Goal: Task Accomplishment & Management: Manage account settings

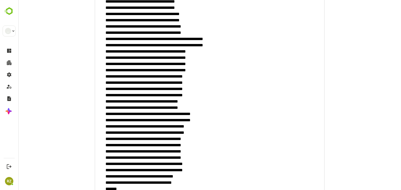
scroll to position [8750, 0]
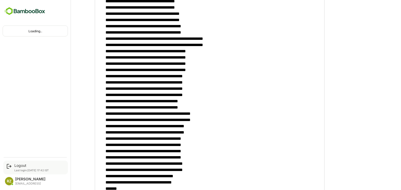
click at [18, 162] on div "Logout Last login: [DATE] 17:42 IST" at bounding box center [35, 168] width 64 height 14
click at [19, 165] on div "Logout" at bounding box center [31, 166] width 34 height 4
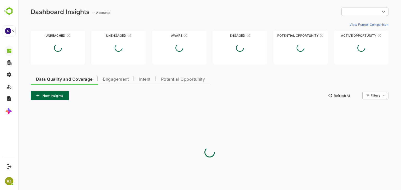
type input "**********"
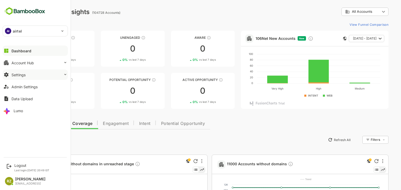
click at [33, 75] on button "Settings" at bounding box center [35, 75] width 65 height 10
click at [26, 76] on button "Settings" at bounding box center [35, 75] width 65 height 10
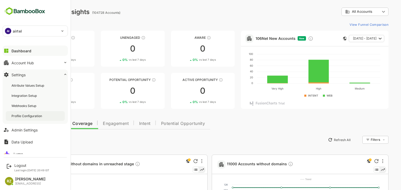
click at [28, 117] on div "Profile Configuration" at bounding box center [27, 116] width 32 height 4
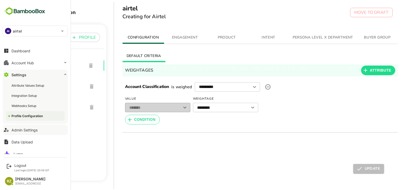
click at [29, 130] on div "Admin Settings" at bounding box center [24, 130] width 26 height 4
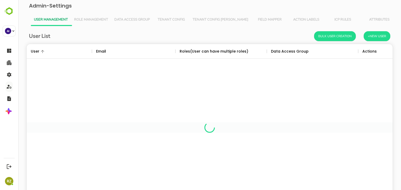
scroll to position [149, 358]
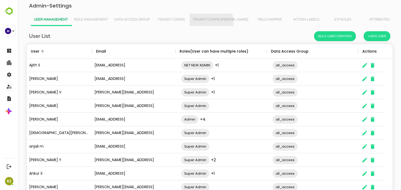
click at [209, 22] on button "Tenant Config [PERSON_NAME]" at bounding box center [220, 20] width 62 height 13
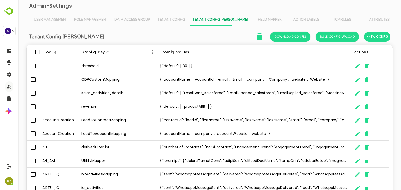
click at [153, 52] on icon "Menu" at bounding box center [152, 52] width 5 height 5
click at [141, 91] on li "Filter" at bounding box center [138, 90] width 36 height 9
select select "*********"
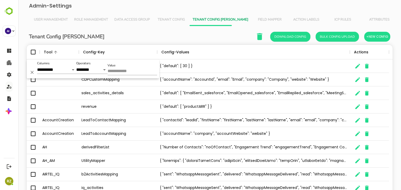
click at [132, 73] on input "Value" at bounding box center [132, 72] width 50 height 8
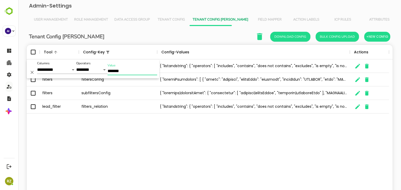
type input "*******"
click at [136, 146] on div "b2_campaign filters_relation { "listandstring": { "operators": [ "includes", "c…" at bounding box center [210, 128] width 366 height 138
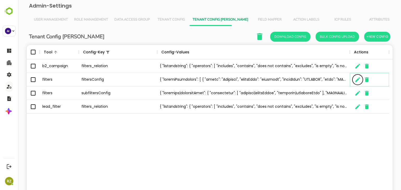
click at [355, 81] on icon "The User Data" at bounding box center [357, 79] width 5 height 5
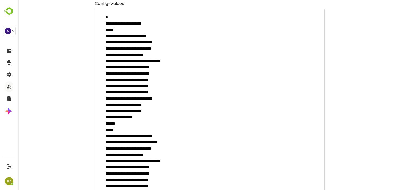
scroll to position [0, 0]
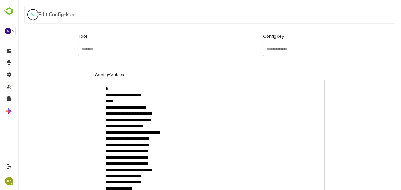
click at [34, 15] on icon "close" at bounding box center [33, 14] width 6 height 6
type textarea "*"
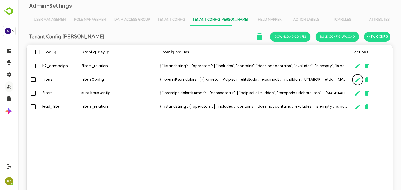
scroll to position [4, 4]
click at [152, 53] on icon "Menu" at bounding box center [152, 52] width 5 height 5
click at [139, 91] on li "Filter" at bounding box center [138, 90] width 36 height 9
select select "*********"
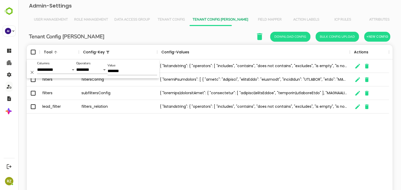
click at [125, 72] on input "*******" at bounding box center [132, 72] width 50 height 8
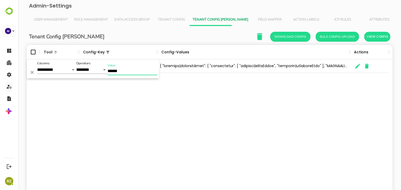
type input "******"
click at [165, 136] on div "filters subfiltersConfig" at bounding box center [210, 128] width 366 height 138
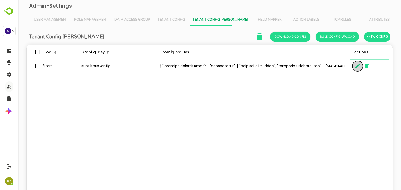
click at [356, 68] on icon "The User Data" at bounding box center [357, 66] width 5 height 5
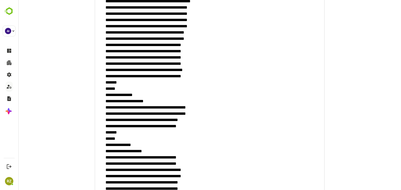
scroll to position [8856, 0]
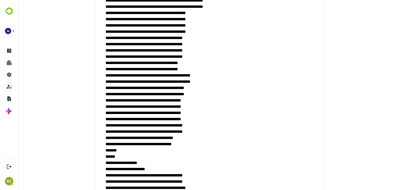
scroll to position [8872, 0]
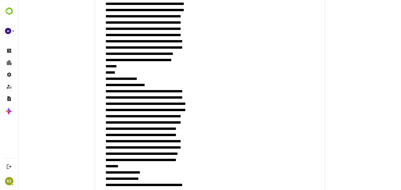
type textarea "**********"
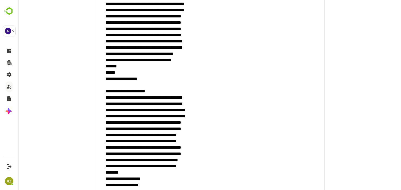
type textarea "*"
type textarea "**********"
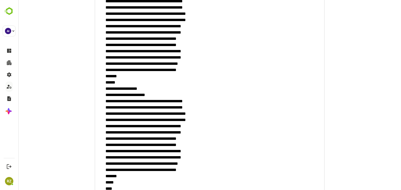
scroll to position [9264, 0]
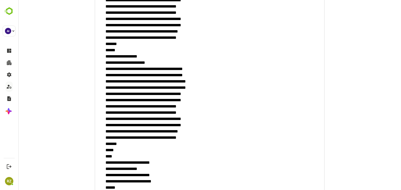
drag, startPoint x: 110, startPoint y: 69, endPoint x: 193, endPoint y: 137, distance: 106.9
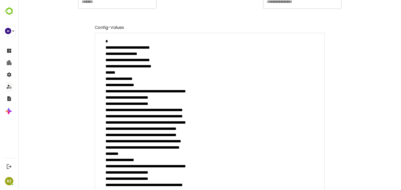
scroll to position [0, 0]
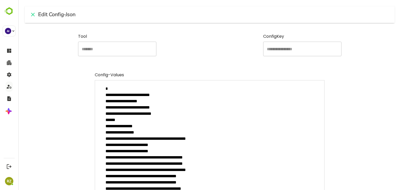
click at [34, 16] on icon "close" at bounding box center [33, 15] width 4 height 4
type textarea "*"
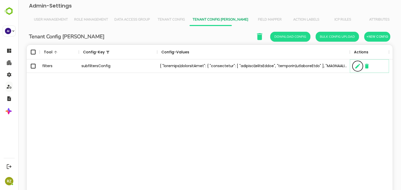
scroll to position [4, 4]
click at [124, 114] on div "filters subfiltersConfig" at bounding box center [210, 128] width 366 height 138
click at [356, 67] on icon "The User Data" at bounding box center [357, 66] width 5 height 5
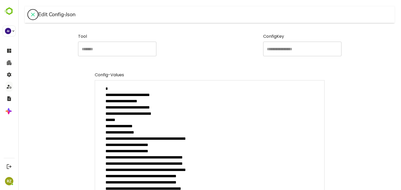
click at [32, 17] on icon "close" at bounding box center [33, 14] width 6 height 6
type textarea "*"
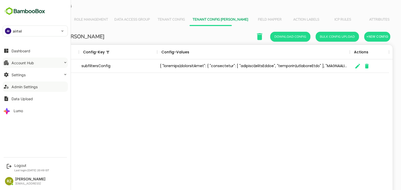
click at [51, 62] on button "Account Hub" at bounding box center [35, 63] width 65 height 10
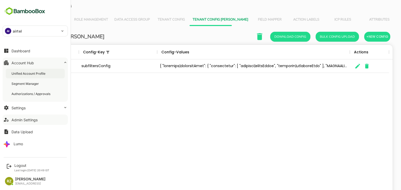
click at [40, 71] on div "Unified Account Profile" at bounding box center [35, 74] width 59 height 10
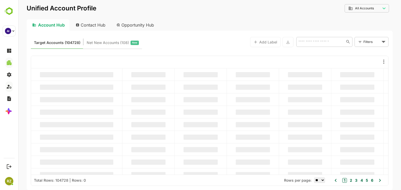
click at [89, 25] on div "Contact Hub" at bounding box center [90, 24] width 39 height 11
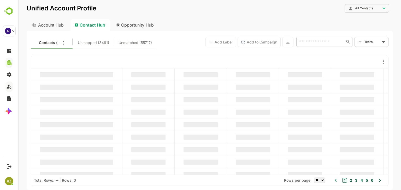
click at [51, 23] on div "Account Hub" at bounding box center [48, 24] width 42 height 11
type input "**********"
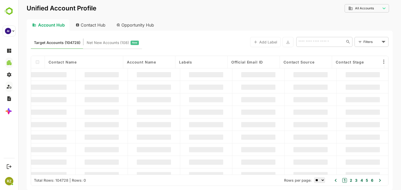
click at [370, 41] on body "**********" at bounding box center [209, 95] width 382 height 190
click at [354, 78] on span "New Filter" at bounding box center [359, 79] width 16 height 6
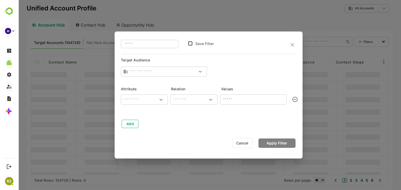
type input "**********"
click at [147, 98] on input "text" at bounding box center [144, 100] width 45 height 6
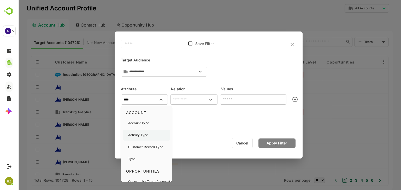
click at [140, 136] on p "Activity Type" at bounding box center [138, 135] width 20 height 5
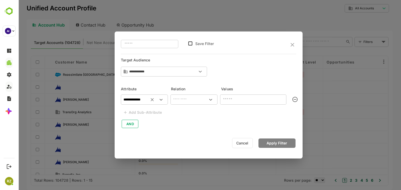
type input "**********"
click at [191, 98] on input "text" at bounding box center [193, 100] width 45 height 6
click at [192, 111] on li "includes" at bounding box center [193, 112] width 45 height 10
type input "********"
click at [239, 97] on input "text" at bounding box center [248, 99] width 55 height 6
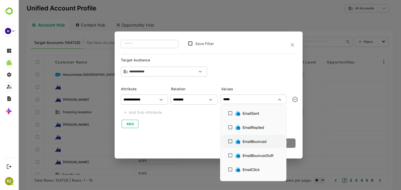
scroll to position [376, 0]
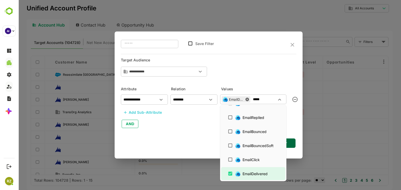
click at [146, 111] on div "Add Sub-Attribute" at bounding box center [145, 113] width 33 height 6
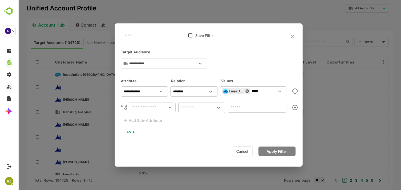
click at [151, 108] on input "text" at bounding box center [148, 107] width 37 height 6
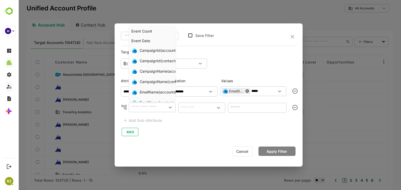
click at [246, 91] on icon at bounding box center [246, 91] width 3 height 3
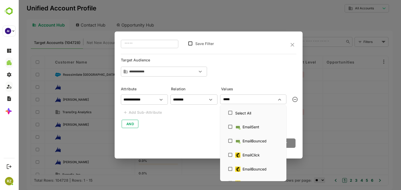
click at [259, 100] on input "*****" at bounding box center [248, 99] width 55 height 6
type input "*****"
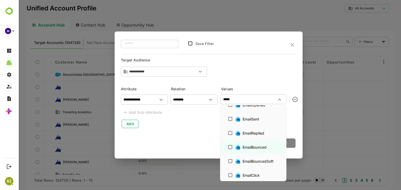
scroll to position [348, 0]
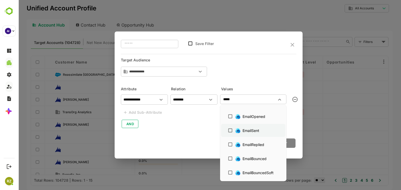
click at [252, 131] on div "EmailSent" at bounding box center [250, 130] width 17 height 5
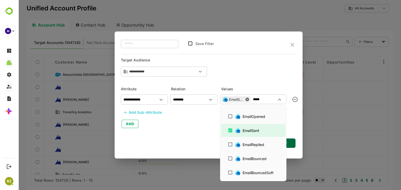
click at [194, 130] on div "**********" at bounding box center [208, 95] width 188 height 127
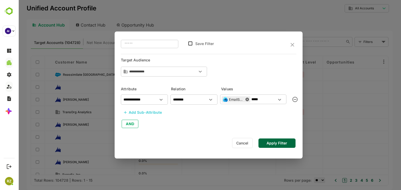
click at [152, 112] on div "Add Sub-Attribute" at bounding box center [145, 113] width 33 height 6
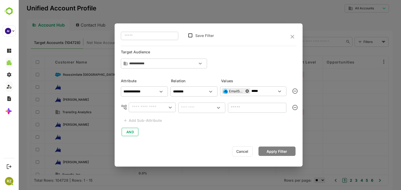
click at [151, 107] on input "text" at bounding box center [148, 107] width 37 height 6
click at [192, 127] on div "**********" at bounding box center [208, 110] width 175 height 53
click at [265, 91] on input "*****" at bounding box center [263, 91] width 26 height 6
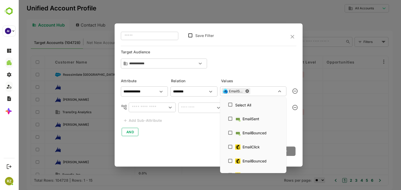
scroll to position [742, 0]
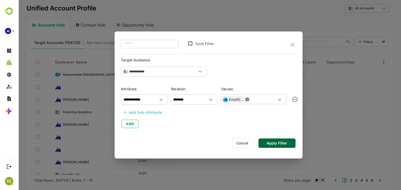
click at [194, 130] on div "**********" at bounding box center [208, 95] width 188 height 127
click at [149, 112] on div "Add Sub-Attribute" at bounding box center [145, 113] width 33 height 6
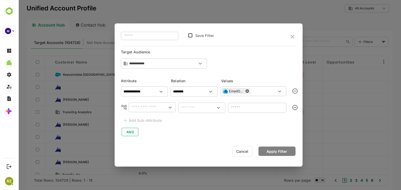
click at [148, 108] on input "text" at bounding box center [148, 107] width 37 height 6
click at [248, 91] on icon at bounding box center [246, 91] width 3 height 3
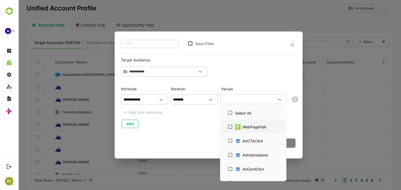
drag, startPoint x: 246, startPoint y: 97, endPoint x: 225, endPoint y: 124, distance: 33.9
click at [225, 124] on li "WebPageVisit" at bounding box center [253, 126] width 64 height 13
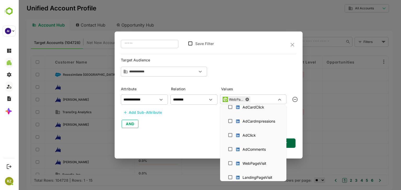
scroll to position [0, 0]
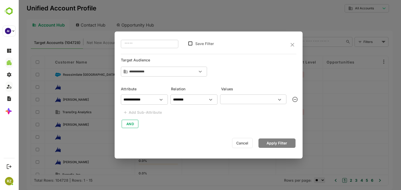
click at [233, 101] on input "text" at bounding box center [248, 99] width 55 height 6
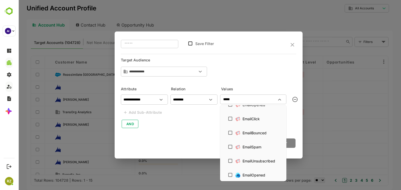
scroll to position [376, 0]
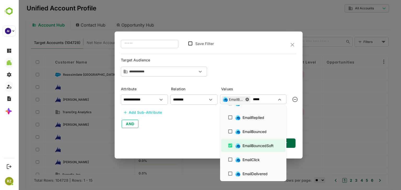
click at [149, 111] on div "Add Sub-Attribute" at bounding box center [145, 113] width 33 height 6
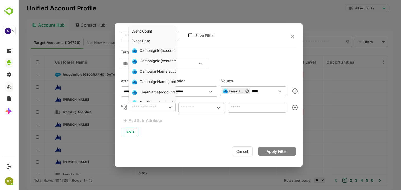
click at [160, 107] on input "text" at bounding box center [147, 107] width 35 height 6
click at [257, 92] on input "*****" at bounding box center [263, 91] width 26 height 6
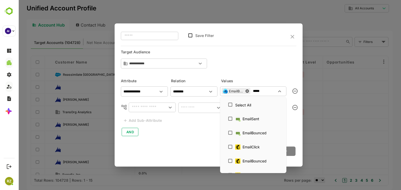
click at [257, 92] on input "*****" at bounding box center [264, 91] width 24 height 6
click at [264, 92] on input "*****" at bounding box center [264, 91] width 24 height 6
type input "*"
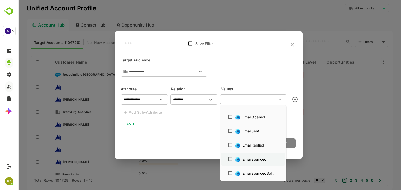
scroll to position [827, 0]
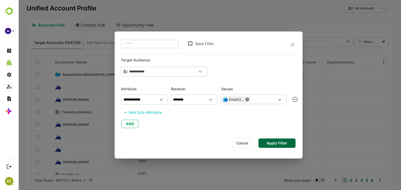
click at [143, 112] on div "Add Sub-Attribute" at bounding box center [145, 113] width 33 height 6
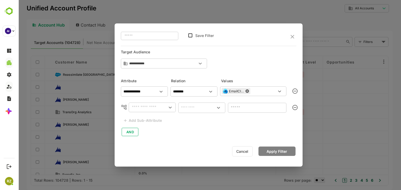
click at [155, 103] on div "​" at bounding box center [152, 107] width 47 height 9
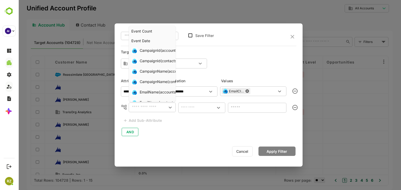
click at [162, 110] on input "text" at bounding box center [147, 107] width 35 height 6
click at [247, 91] on icon at bounding box center [246, 91] width 3 height 3
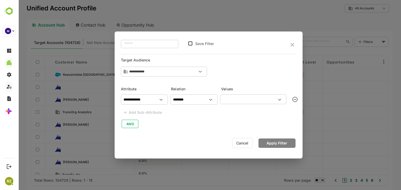
click at [241, 143] on button "Cancel" at bounding box center [242, 143] width 21 height 10
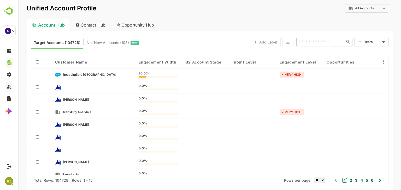
click at [90, 77] on link "Reassimilate [GEOGRAPHIC_DATA]" at bounding box center [97, 75] width 68 height 6
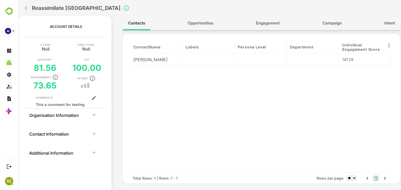
click at [265, 23] on span "Engagement" at bounding box center [268, 23] width 24 height 7
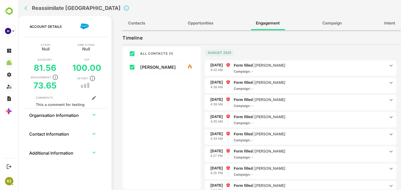
scroll to position [97, 0]
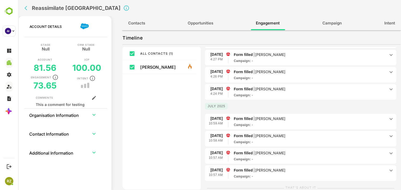
click at [290, 117] on p "Form filled | [PERSON_NAME]" at bounding box center [309, 119] width 152 height 6
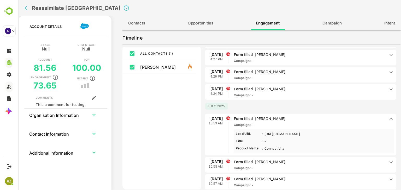
click at [290, 117] on p "Form filled | [PERSON_NAME]" at bounding box center [309, 119] width 152 height 6
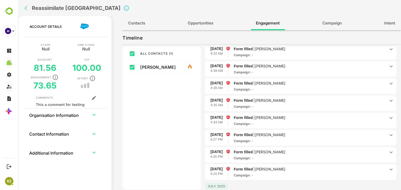
scroll to position [0, 0]
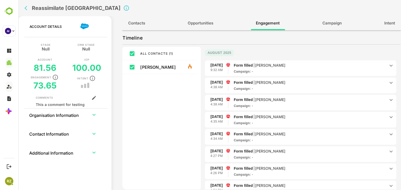
click at [306, 69] on span "Form filled | [PERSON_NAME] Campaign : -" at bounding box center [309, 68] width 152 height 11
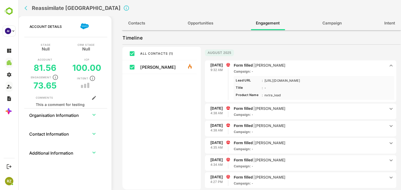
click at [306, 69] on span "Form filled | [PERSON_NAME] Campaign : -" at bounding box center [309, 68] width 152 height 11
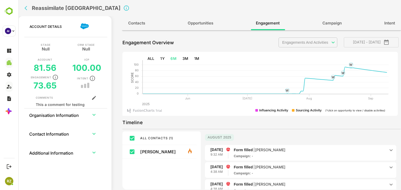
click at [220, 11] on div "Reassimilate [GEOGRAPHIC_DATA]" at bounding box center [143, 8] width 243 height 16
click at [26, 8] on icon "back" at bounding box center [27, 7] width 5 height 5
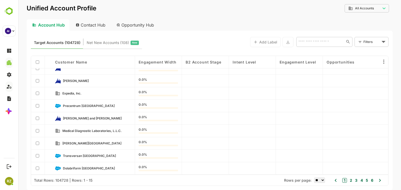
scroll to position [82, 0]
click at [90, 106] on span "Precentrum [GEOGRAPHIC_DATA]" at bounding box center [89, 106] width 52 height 4
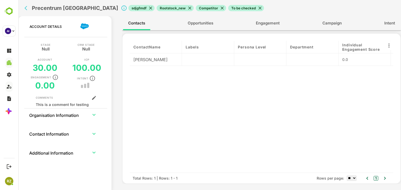
click at [270, 24] on span "Engagement" at bounding box center [268, 23] width 24 height 7
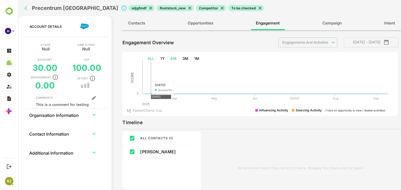
click at [151, 59] on button "ALL" at bounding box center [150, 59] width 11 height 10
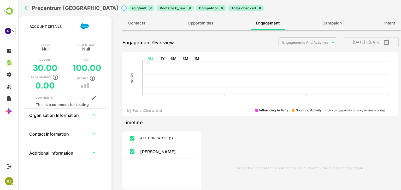
click at [25, 8] on icon "back" at bounding box center [27, 7] width 5 height 5
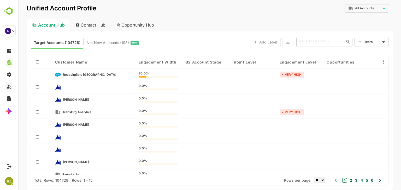
click at [107, 47] on button "Net New Accounts ( 108 ) New" at bounding box center [112, 42] width 58 height 13
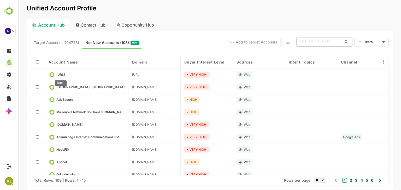
click at [57, 74] on span "[URL]" at bounding box center [60, 75] width 8 height 4
click at [51, 26] on div "Account Hub" at bounding box center [48, 24] width 43 height 11
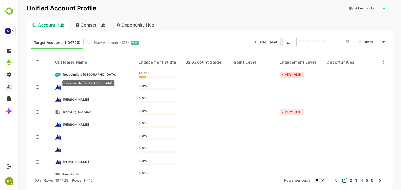
click at [85, 74] on span "Reassimilate [GEOGRAPHIC_DATA]" at bounding box center [89, 75] width 53 height 4
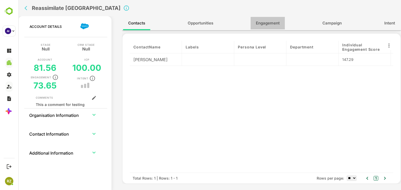
click at [262, 25] on span "Engagement" at bounding box center [268, 23] width 24 height 7
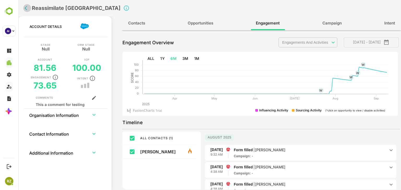
click at [28, 10] on icon "back" at bounding box center [27, 7] width 5 height 5
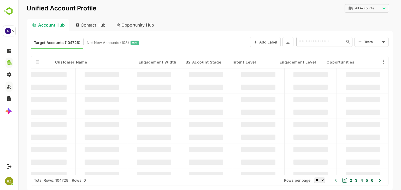
click at [323, 40] on input "text" at bounding box center [320, 42] width 47 height 6
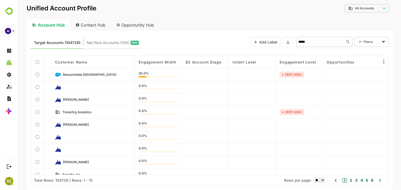
type input "******"
click at [323, 50] on li "Fourth Coffee" at bounding box center [324, 53] width 54 height 9
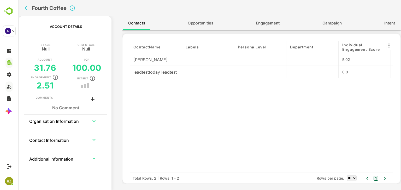
click at [261, 25] on span "Engagement" at bounding box center [268, 23] width 24 height 7
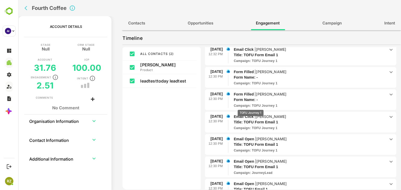
scroll to position [0, 0]
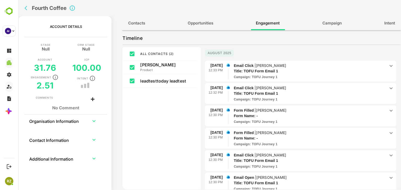
click at [312, 74] on span "Email Click | Roshan B Title: TOFU Form Email 1 Campaign : TOFU Journey 1" at bounding box center [309, 71] width 152 height 17
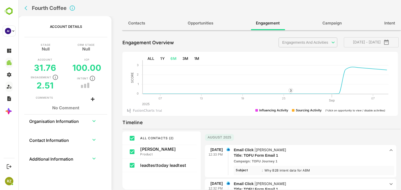
click at [26, 10] on icon "back" at bounding box center [27, 7] width 5 height 5
